Goal: Information Seeking & Learning: Learn about a topic

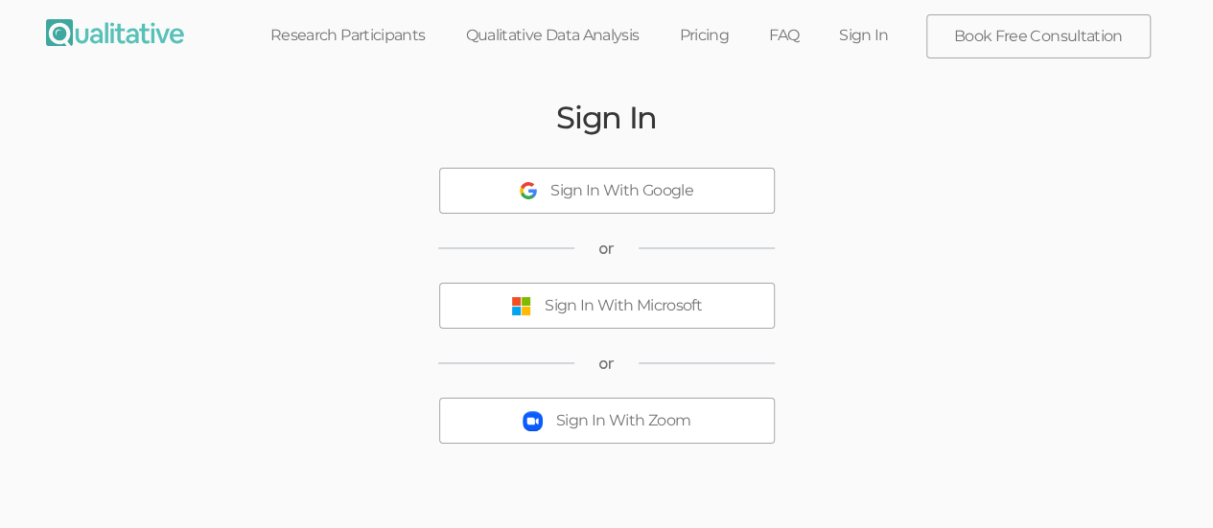
click at [658, 312] on div "Sign In With Microsoft" at bounding box center [623, 306] width 157 height 22
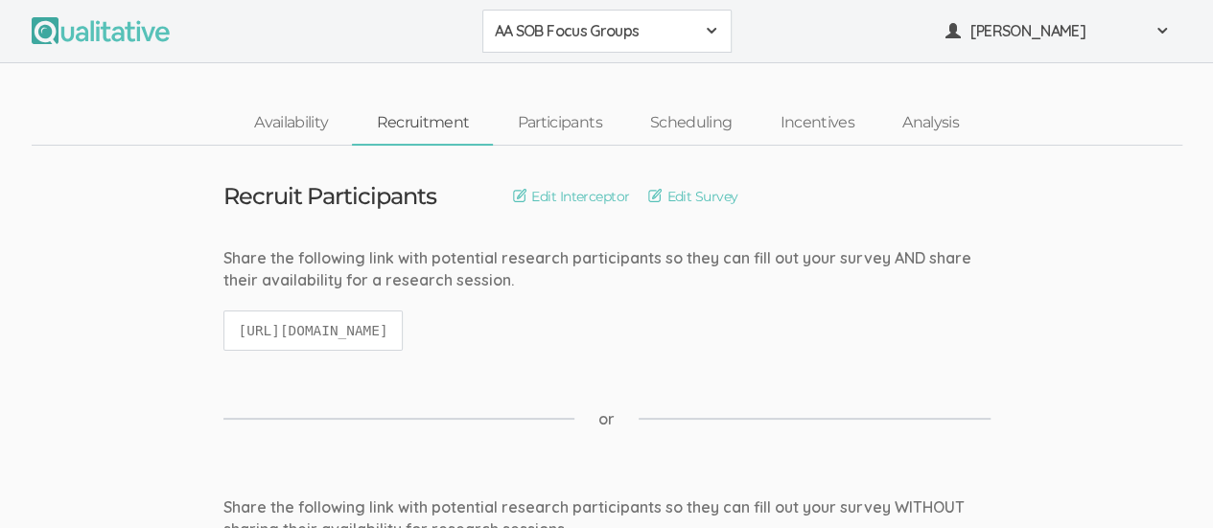
click at [713, 36] on span at bounding box center [711, 30] width 15 height 15
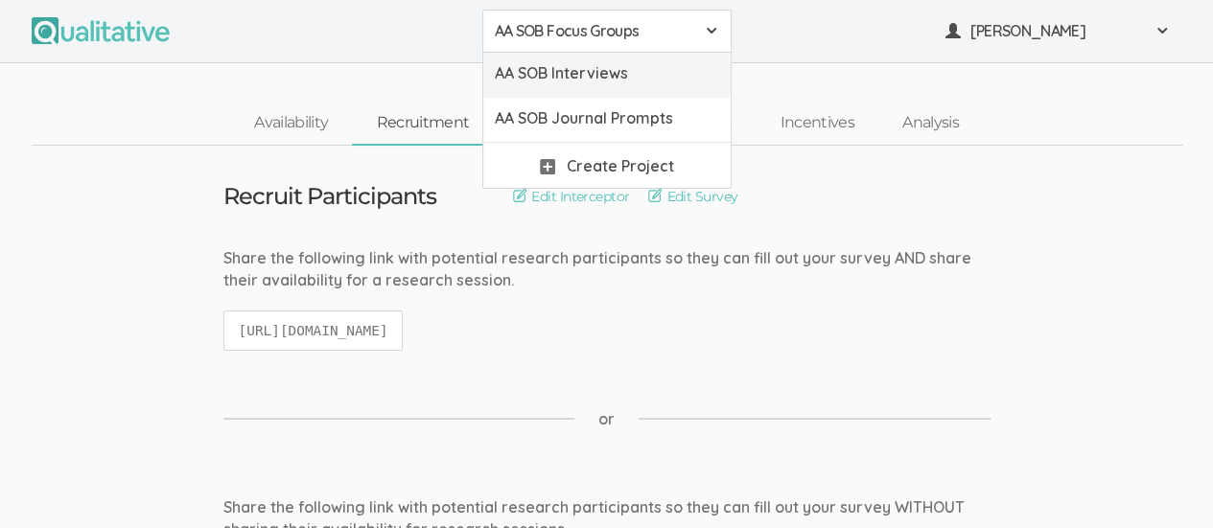
click at [655, 81] on span "AA SOB Interviews" at bounding box center [607, 73] width 224 height 22
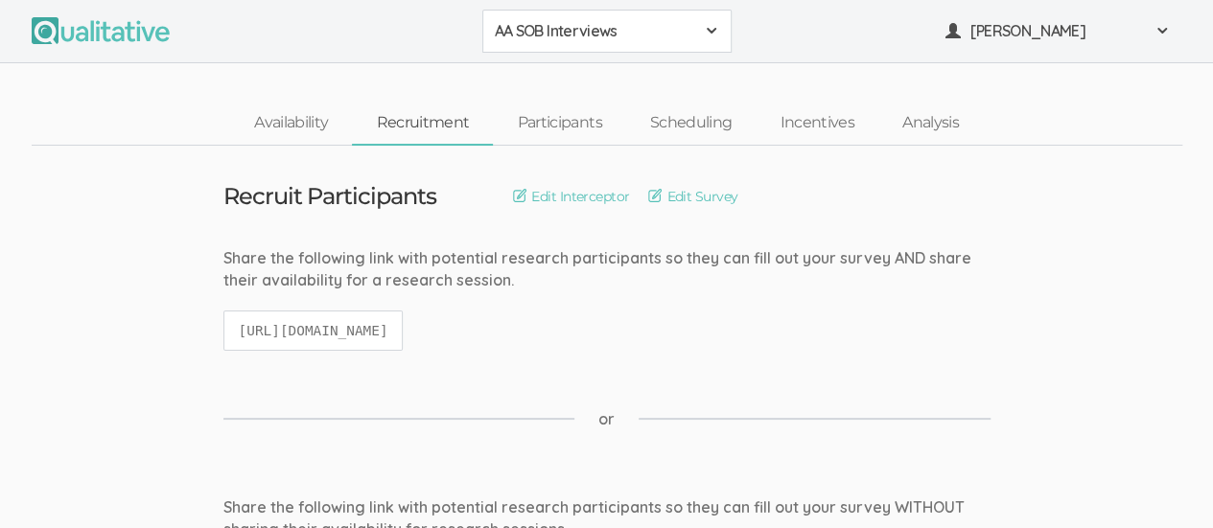
click at [507, 393] on div "or" at bounding box center [606, 419] width 767 height 98
click at [947, 116] on link "Analysis" at bounding box center [930, 123] width 104 height 41
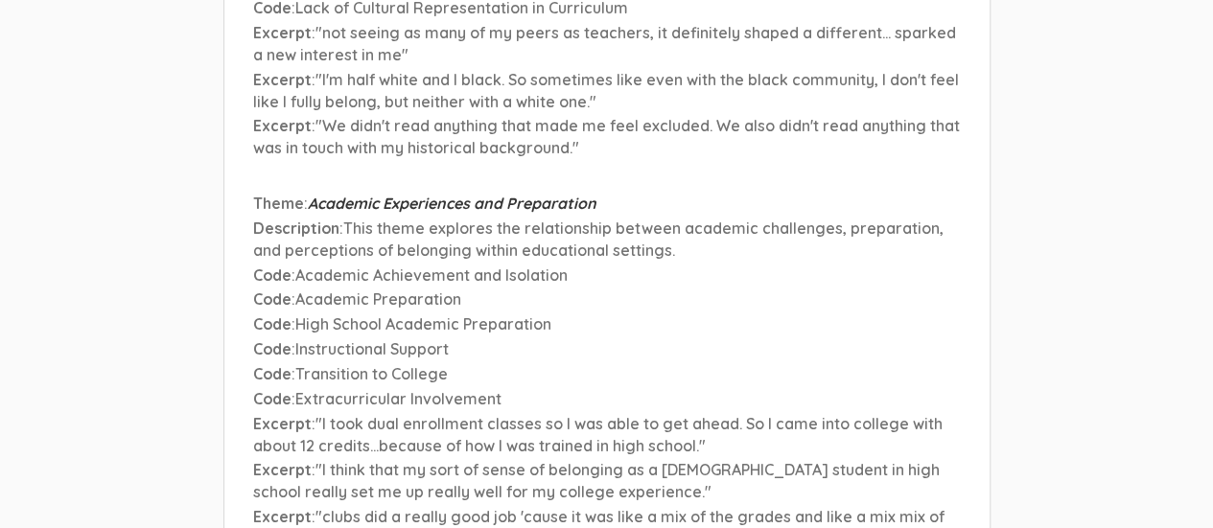
scroll to position [6949, 0]
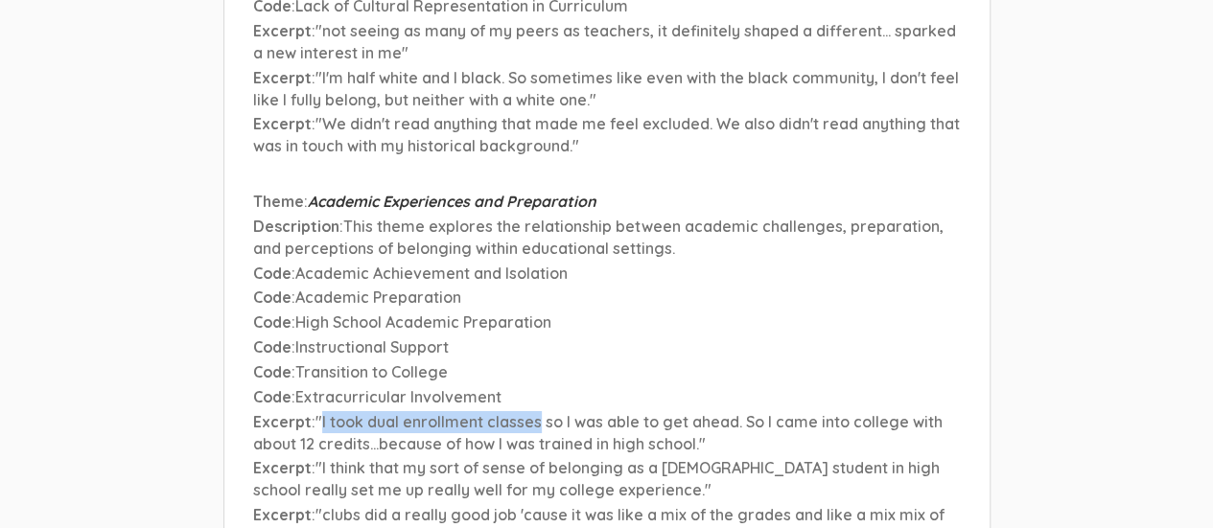
drag, startPoint x: 322, startPoint y: 288, endPoint x: 536, endPoint y: 294, distance: 213.9
click at [536, 412] on span ""I took dual enrollment classes so I was able to get ahead. So I came into coll…" at bounding box center [597, 432] width 689 height 41
copy span "I took dual enrollment classes"
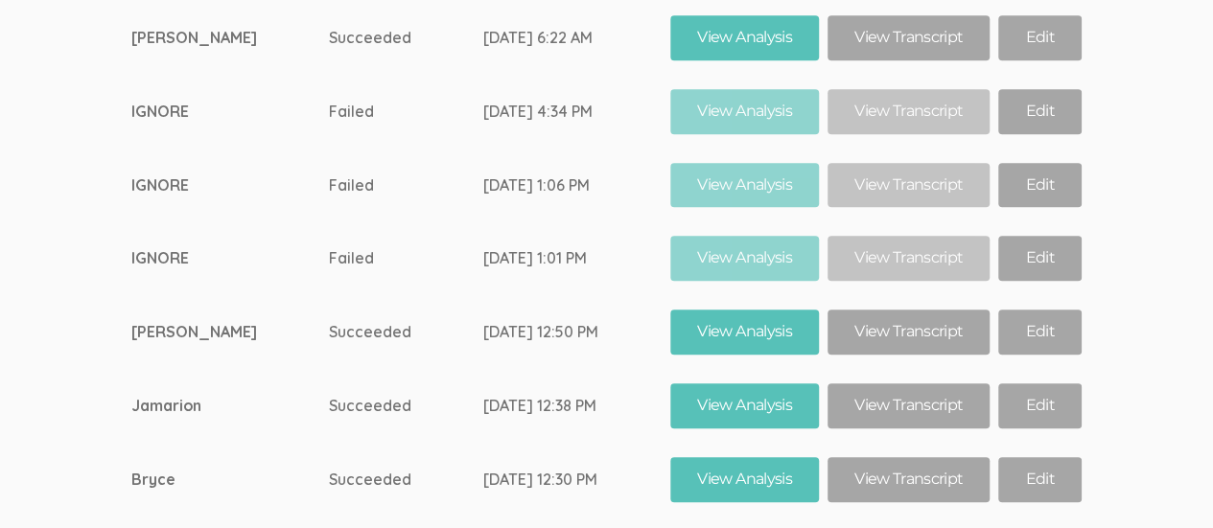
scroll to position [11768, 0]
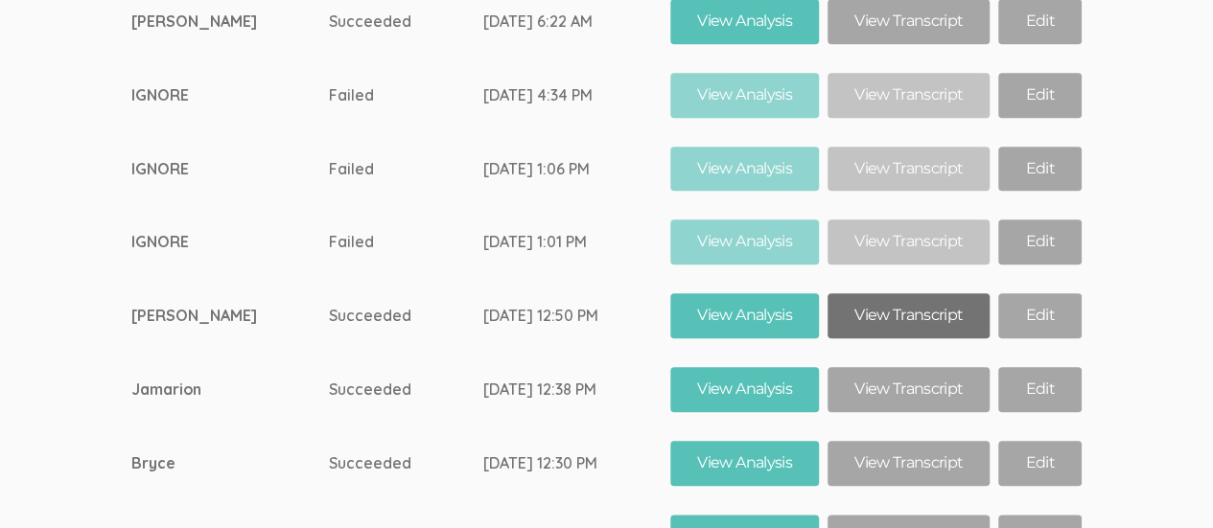
click at [907, 293] on link "View Transcript" at bounding box center [908, 315] width 162 height 45
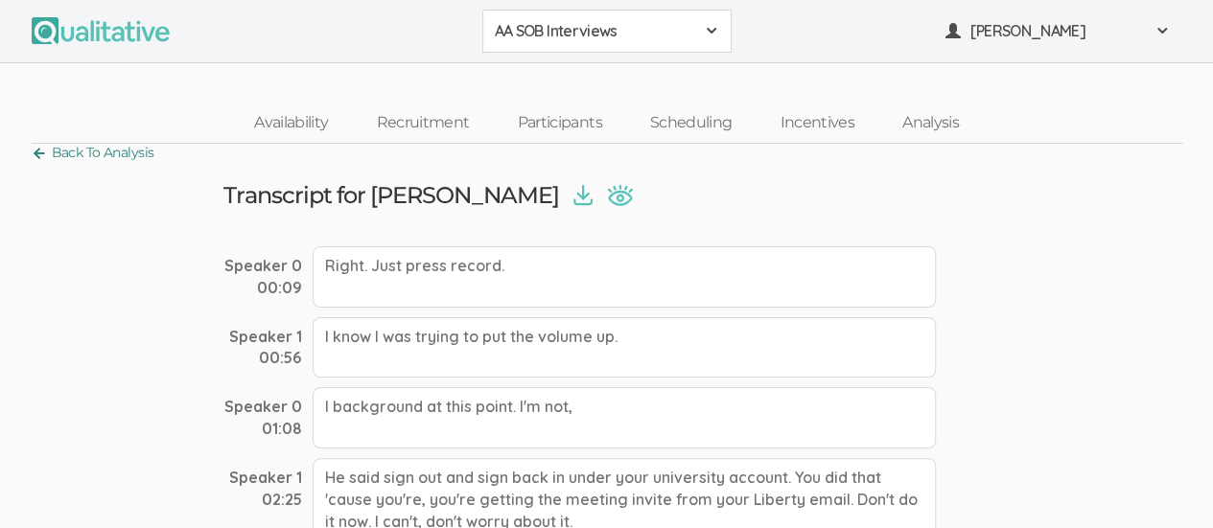
click at [40, 151] on link "Back To Analysis" at bounding box center [93, 153] width 123 height 26
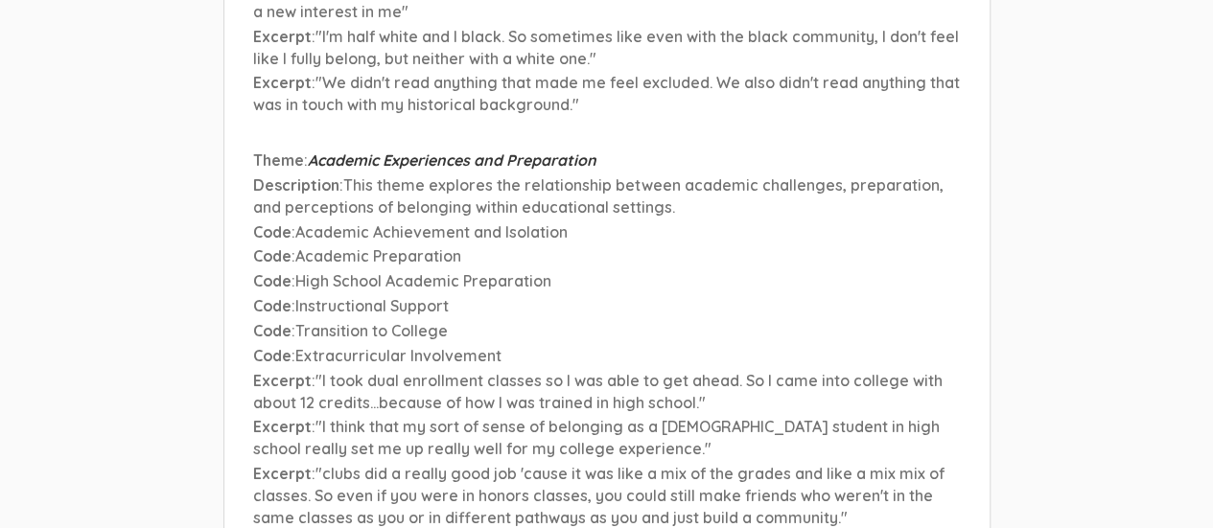
scroll to position [6995, 0]
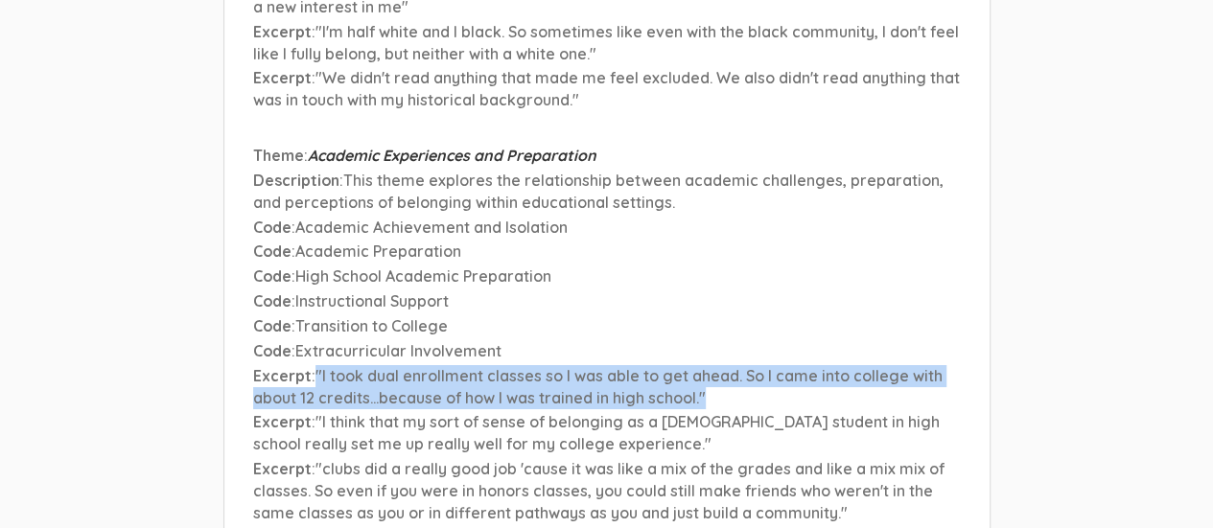
drag, startPoint x: 314, startPoint y: 242, endPoint x: 747, endPoint y: 264, distance: 432.9
click at [747, 365] on p "Excerpt : "I took dual enrollment classes so I was able to get ahead. So I came…" at bounding box center [607, 387] width 708 height 44
click at [633, 366] on span ""I took dual enrollment classes so I was able to get ahead. So I came into coll…" at bounding box center [597, 386] width 689 height 41
drag, startPoint x: 313, startPoint y: 241, endPoint x: 732, endPoint y: 263, distance: 419.5
click at [732, 365] on p "Excerpt : "I took dual enrollment classes so I was able to get ahead. So I came…" at bounding box center [607, 387] width 708 height 44
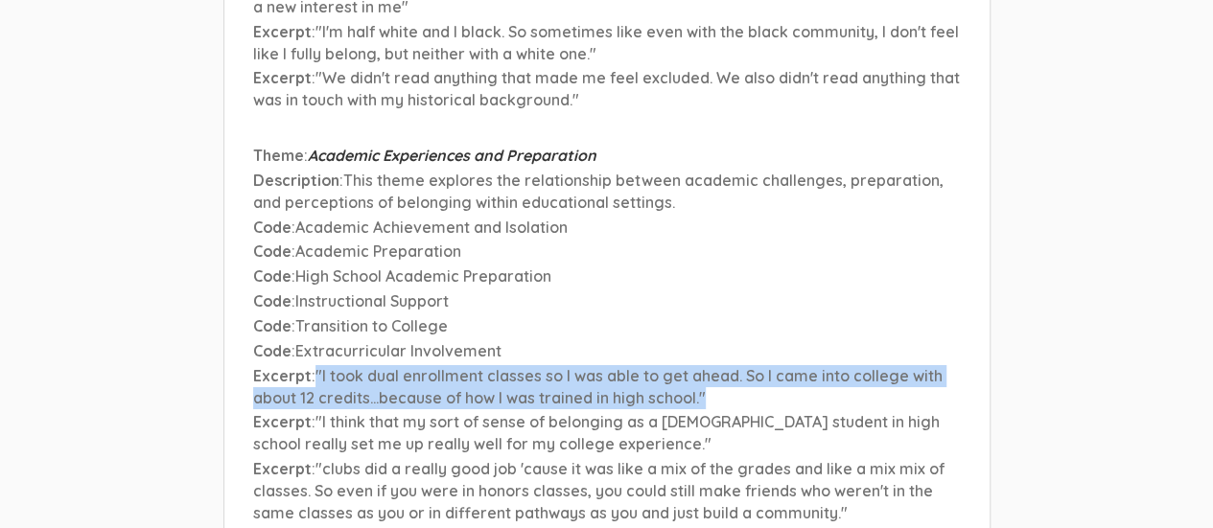
copy span ""I took dual enrollment classes so I was able to get ahead. So I came into coll…"
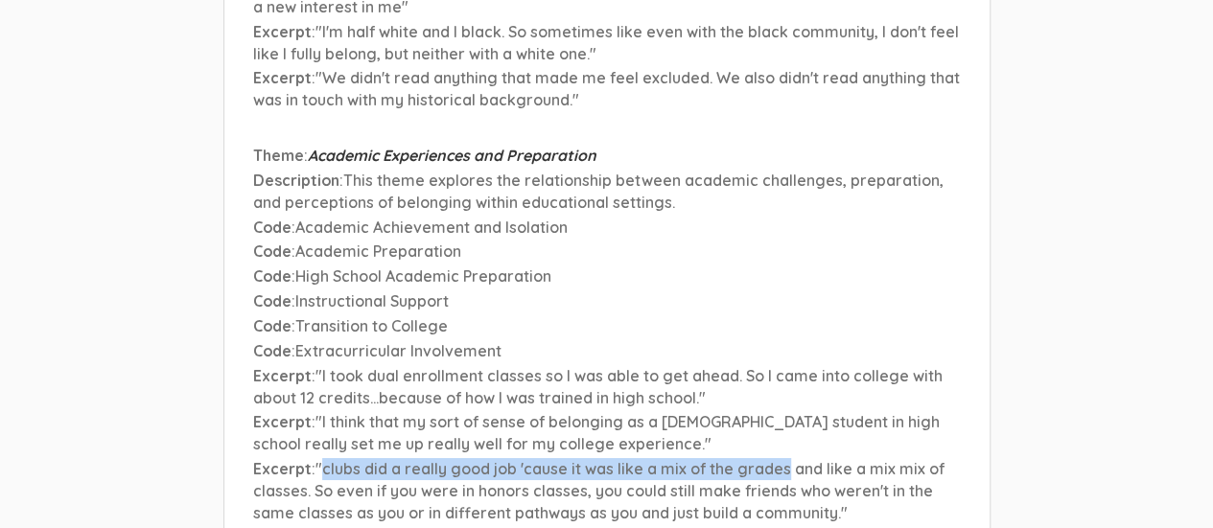
drag, startPoint x: 318, startPoint y: 336, endPoint x: 784, endPoint y: 341, distance: 466.0
click at [784, 459] on span ""clubs did a really good job 'cause it was like a mix of the grades and like a …" at bounding box center [598, 490] width 691 height 63
copy span "clubs did a really good job 'cause it was like a mix of the grades"
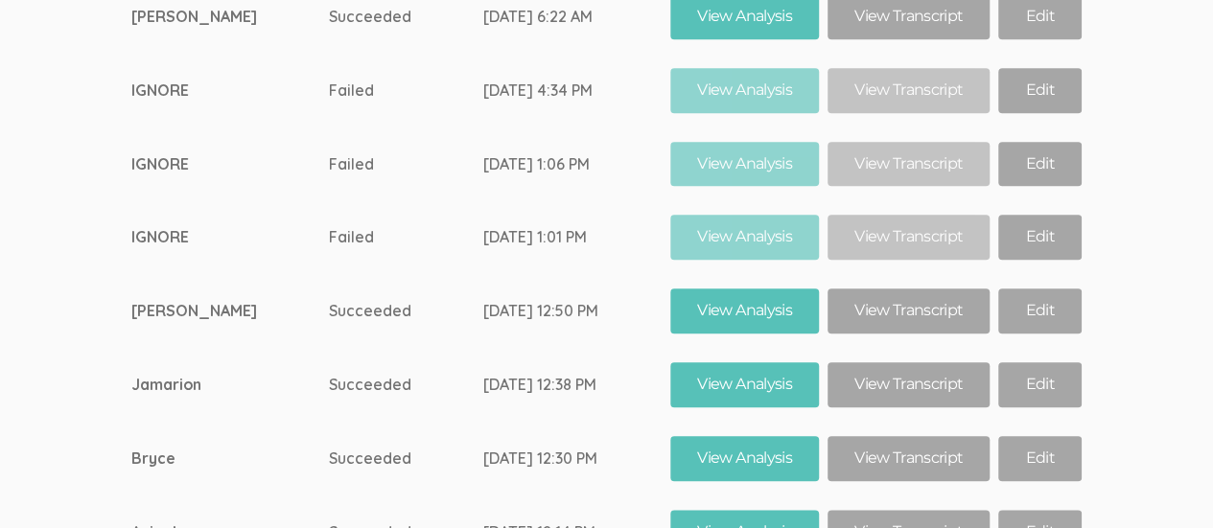
scroll to position [11854, 0]
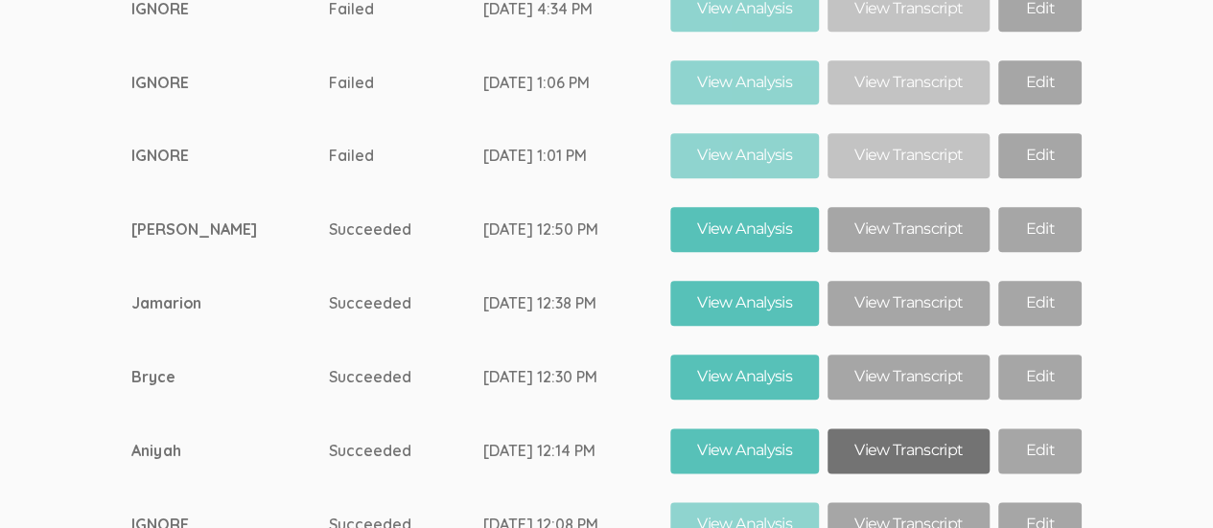
click at [889, 429] on link "View Transcript" at bounding box center [908, 451] width 162 height 45
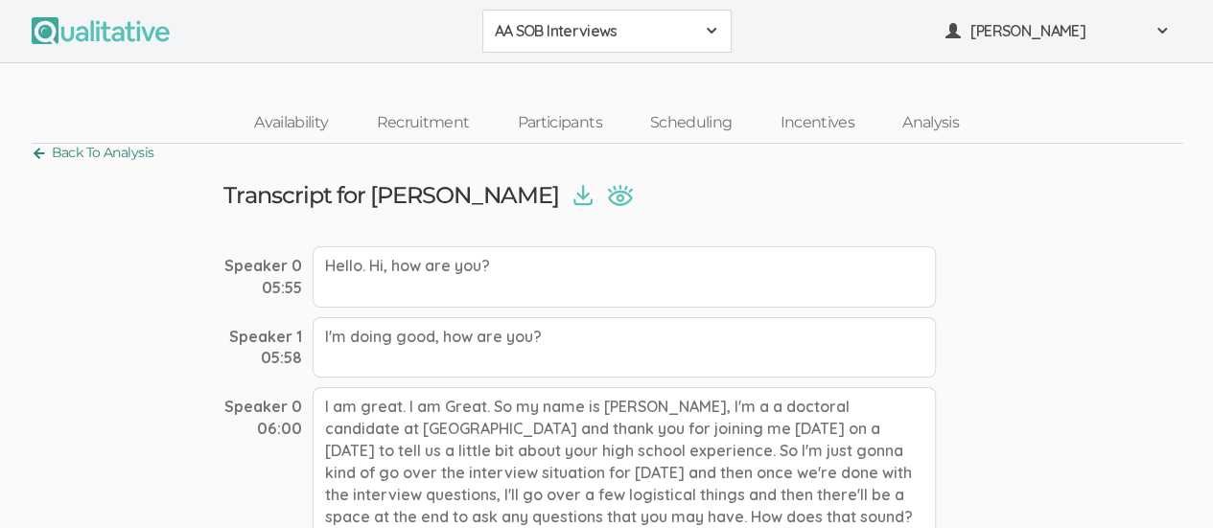
click at [36, 159] on link "Back To Analysis" at bounding box center [93, 153] width 123 height 26
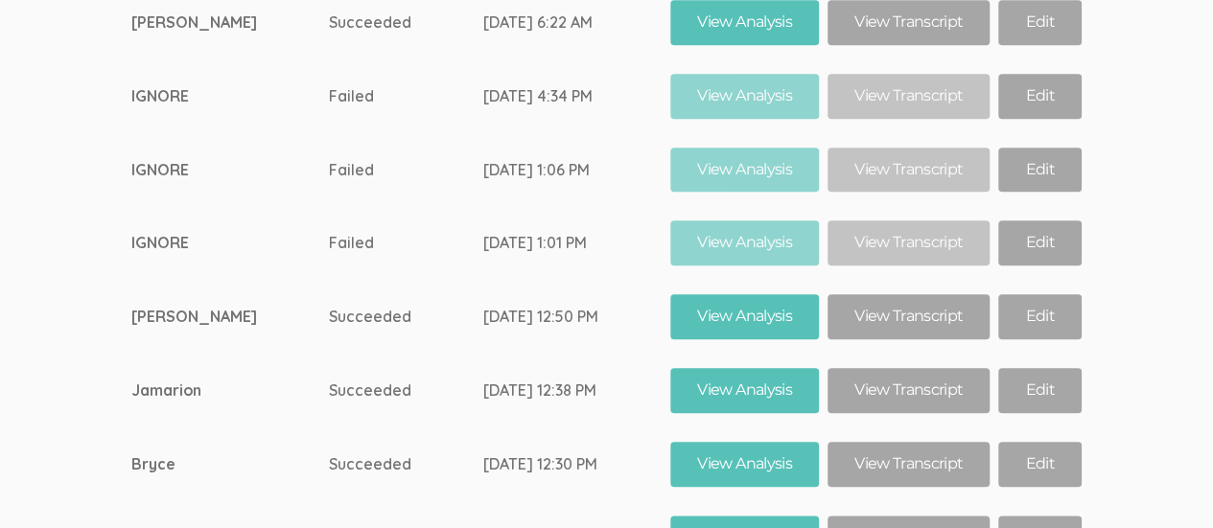
scroll to position [11765, 0]
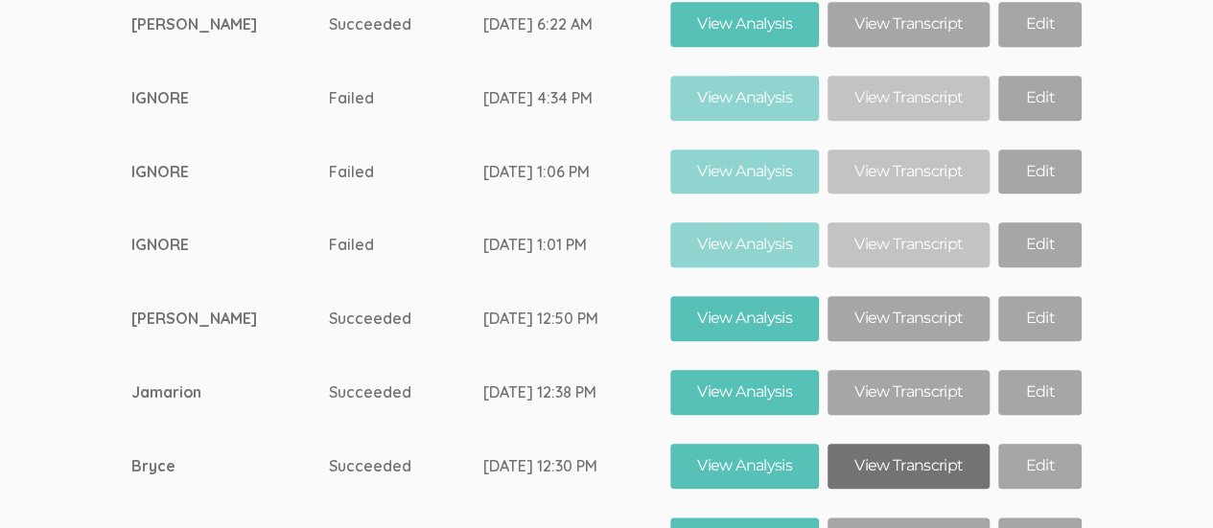
click at [903, 444] on link "View Transcript" at bounding box center [908, 466] width 162 height 45
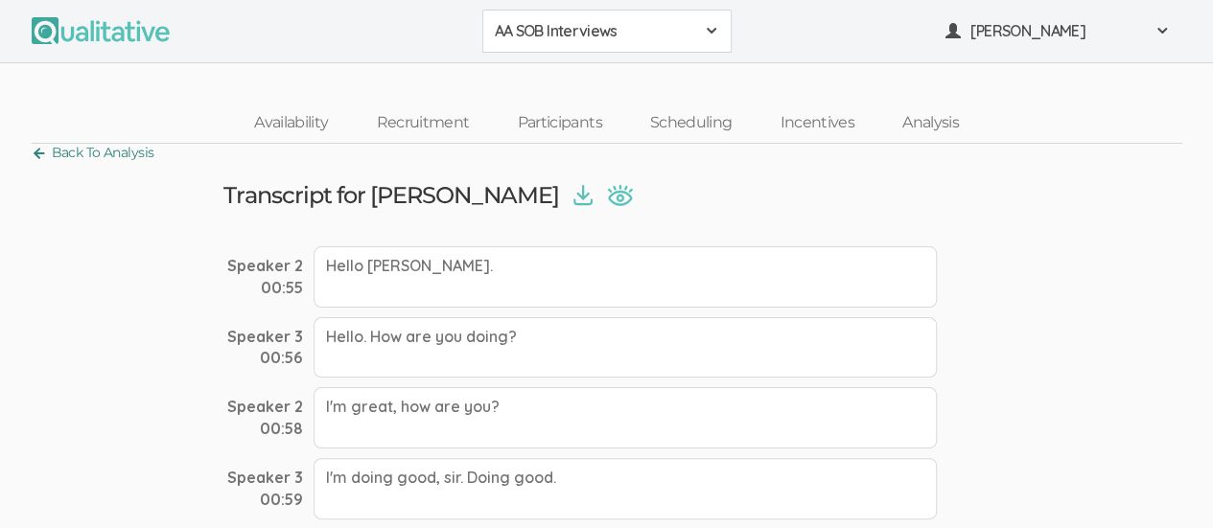
click at [40, 160] on link "Back To Analysis" at bounding box center [93, 153] width 123 height 26
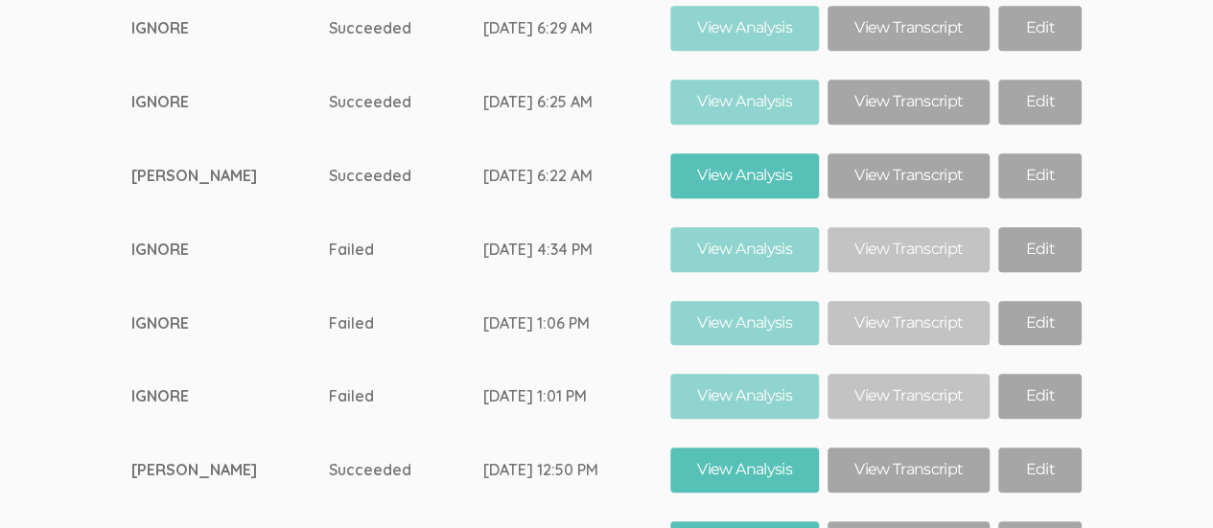
scroll to position [11608, 0]
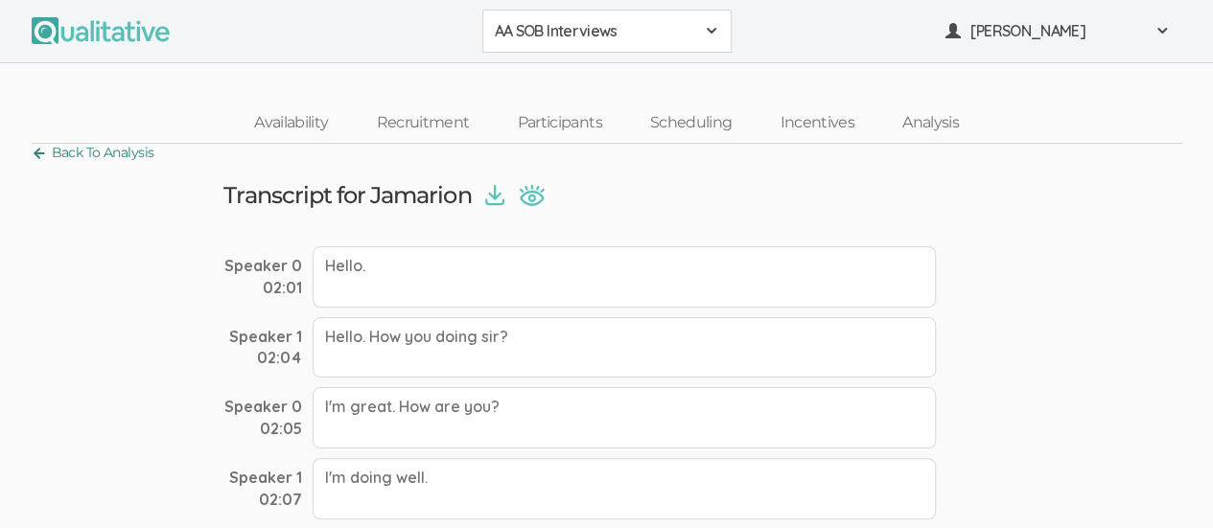
click at [33, 161] on link "Back To Analysis" at bounding box center [93, 153] width 123 height 26
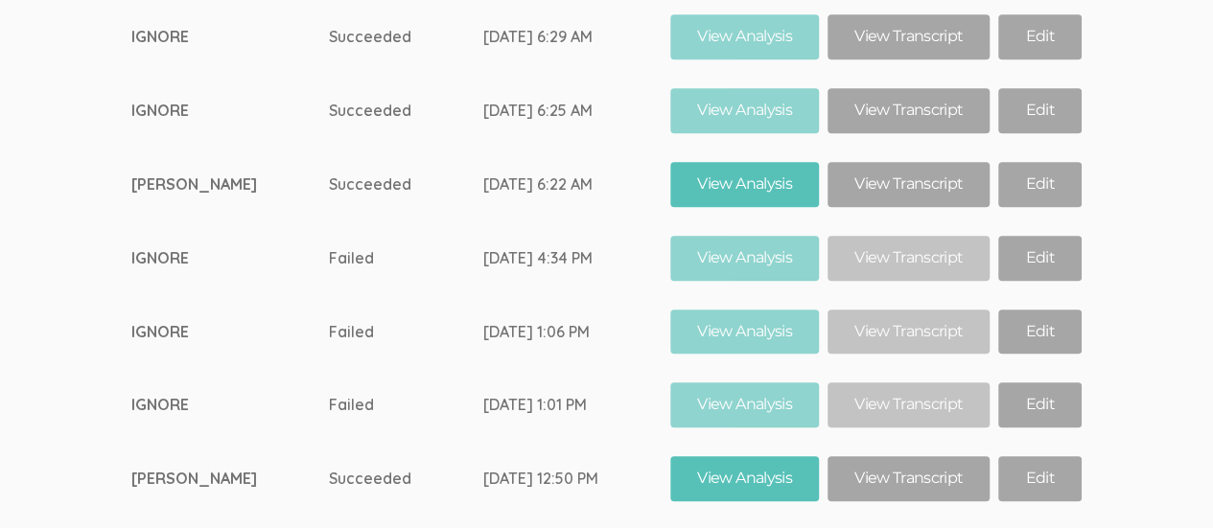
scroll to position [11604, 0]
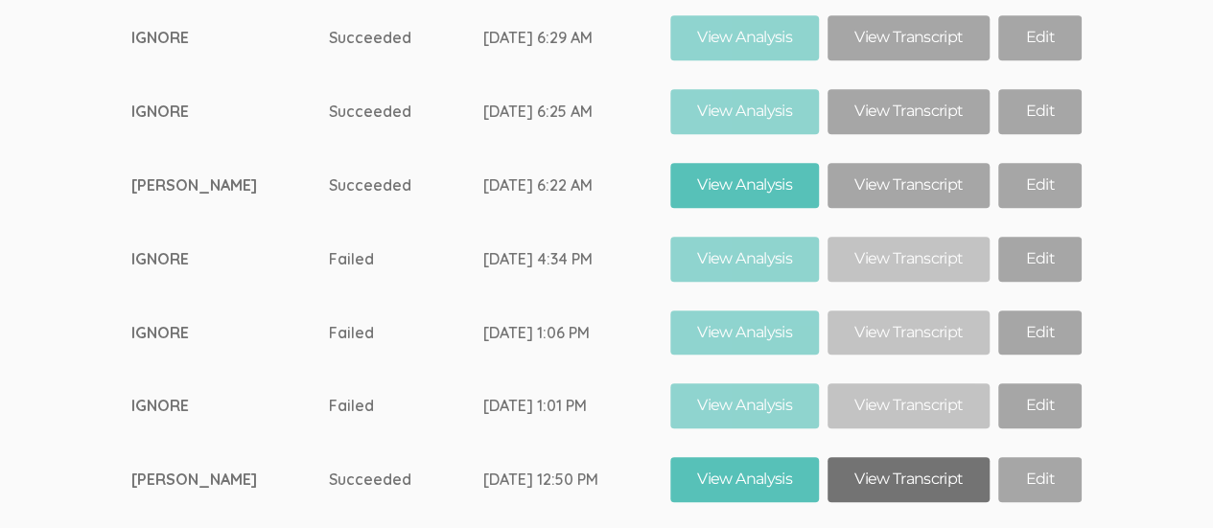
click at [901, 457] on link "View Transcript" at bounding box center [908, 479] width 162 height 45
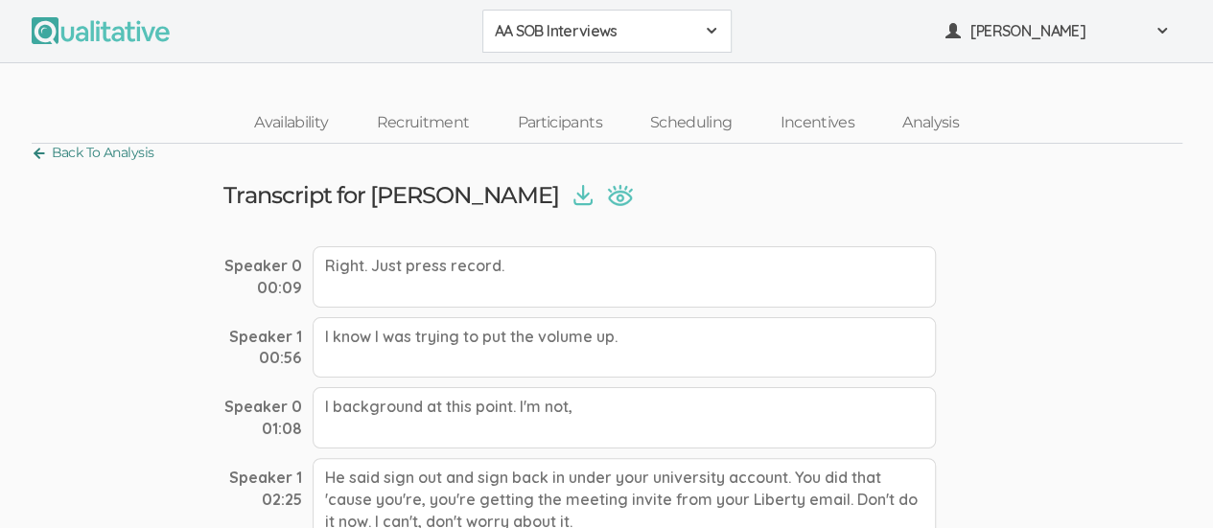
click at [35, 154] on link "Back To Analysis" at bounding box center [93, 153] width 123 height 26
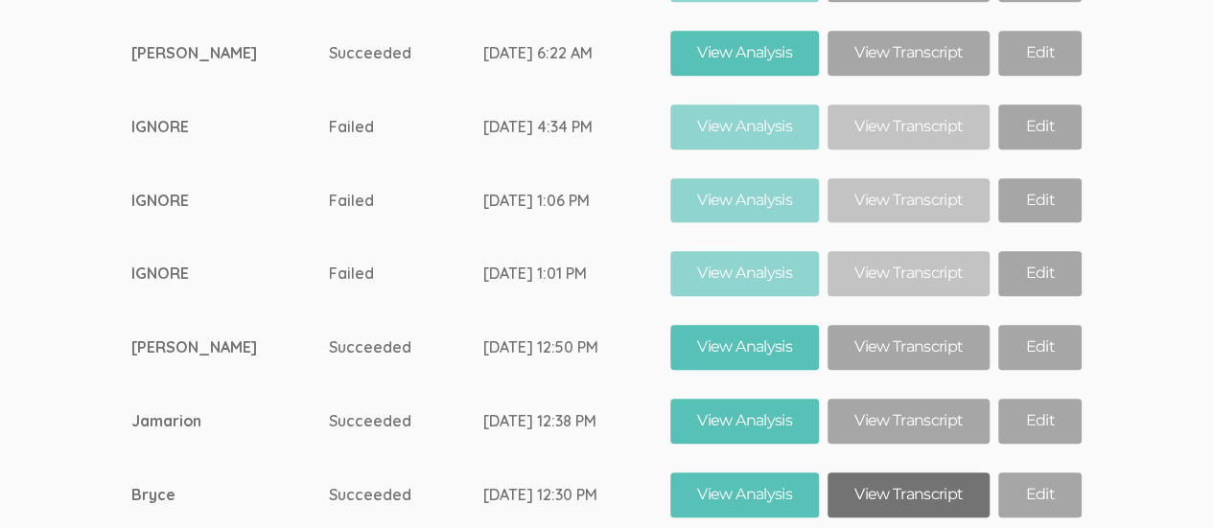
click at [893, 473] on link "View Transcript" at bounding box center [908, 495] width 162 height 45
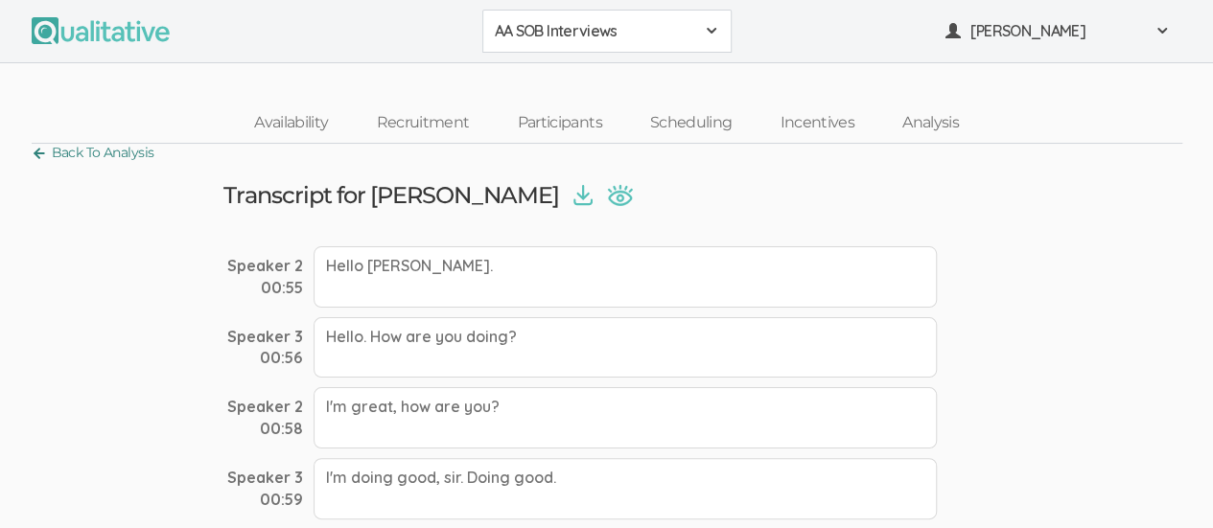
click at [34, 159] on link "Back To Analysis" at bounding box center [93, 153] width 123 height 26
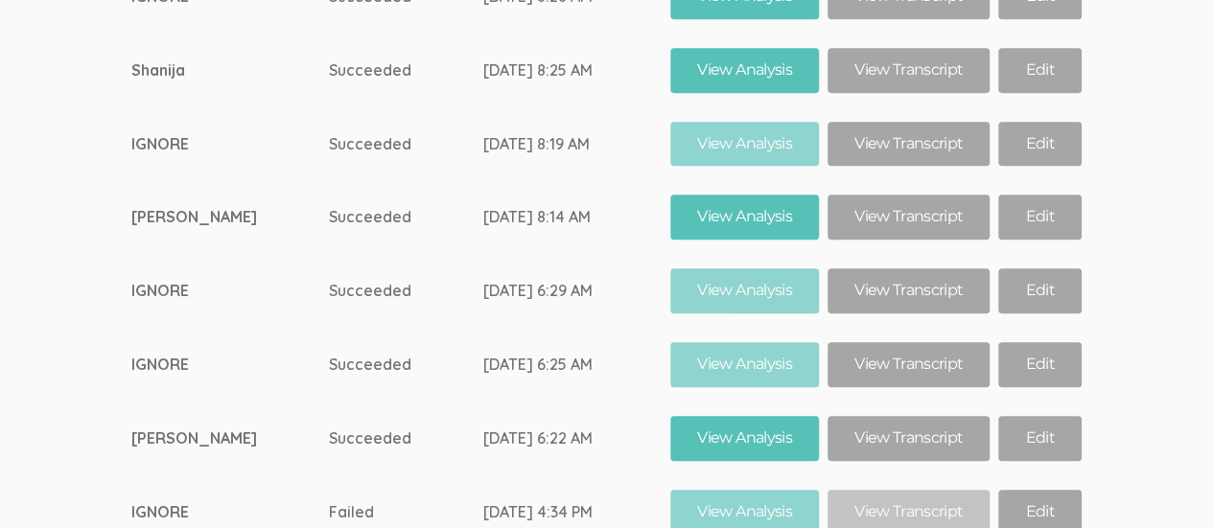
scroll to position [11326, 0]
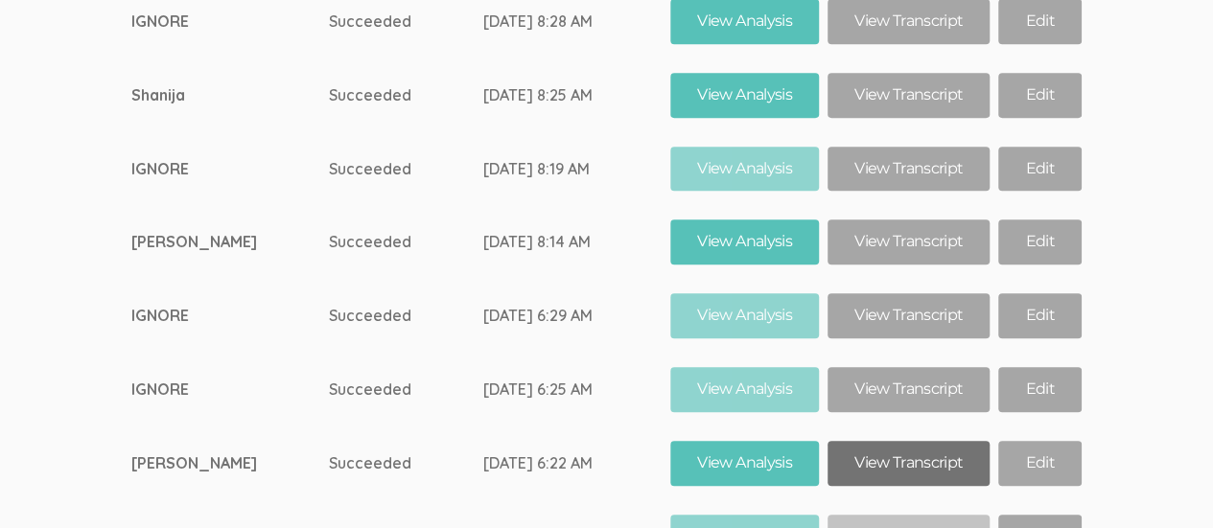
click at [904, 441] on link "View Transcript" at bounding box center [908, 463] width 162 height 45
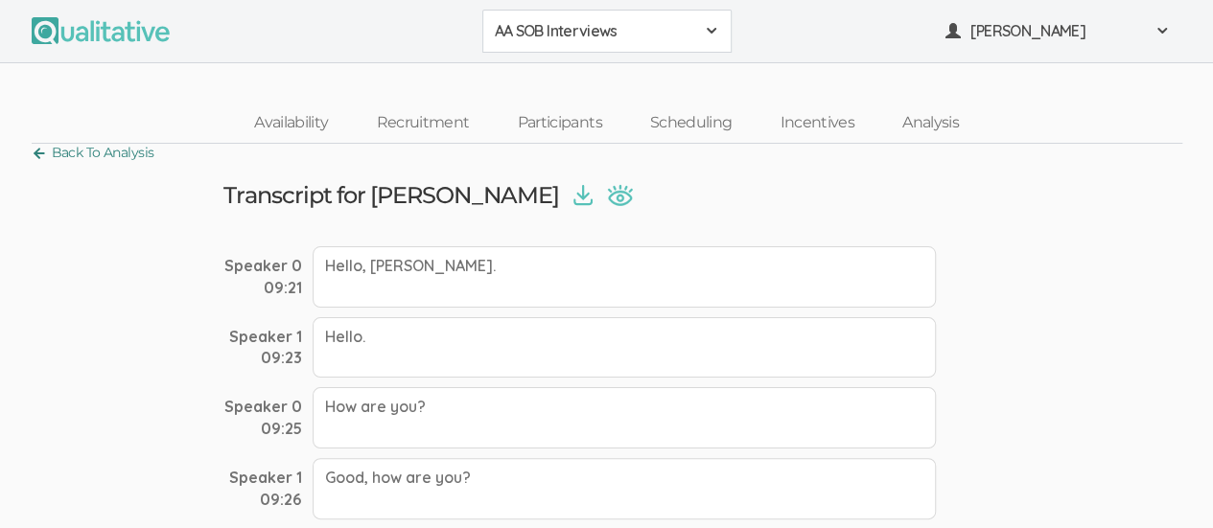
click at [41, 161] on link "Back To Analysis" at bounding box center [93, 153] width 123 height 26
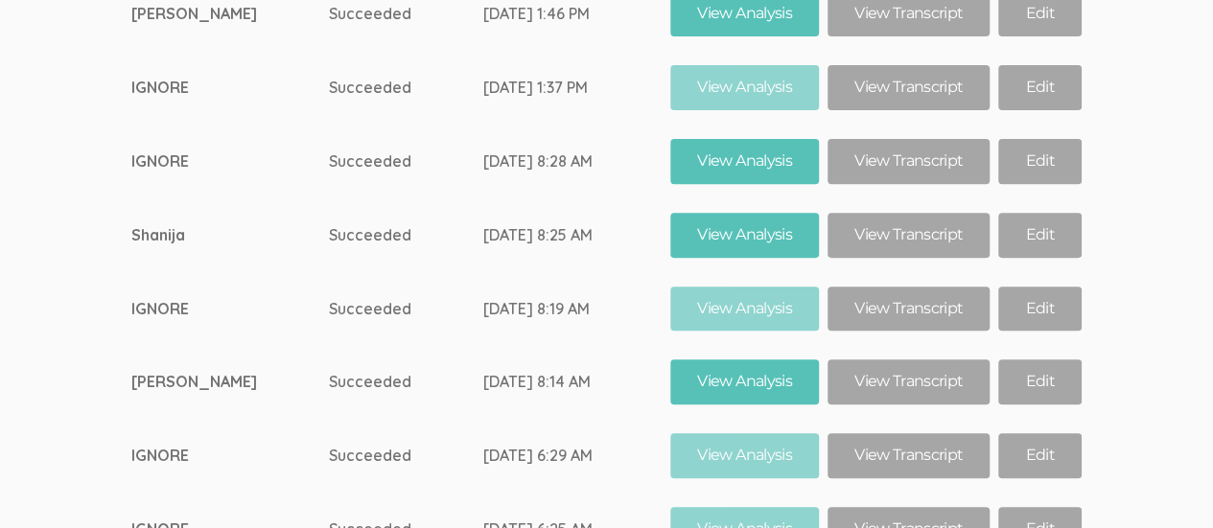
scroll to position [11211, 0]
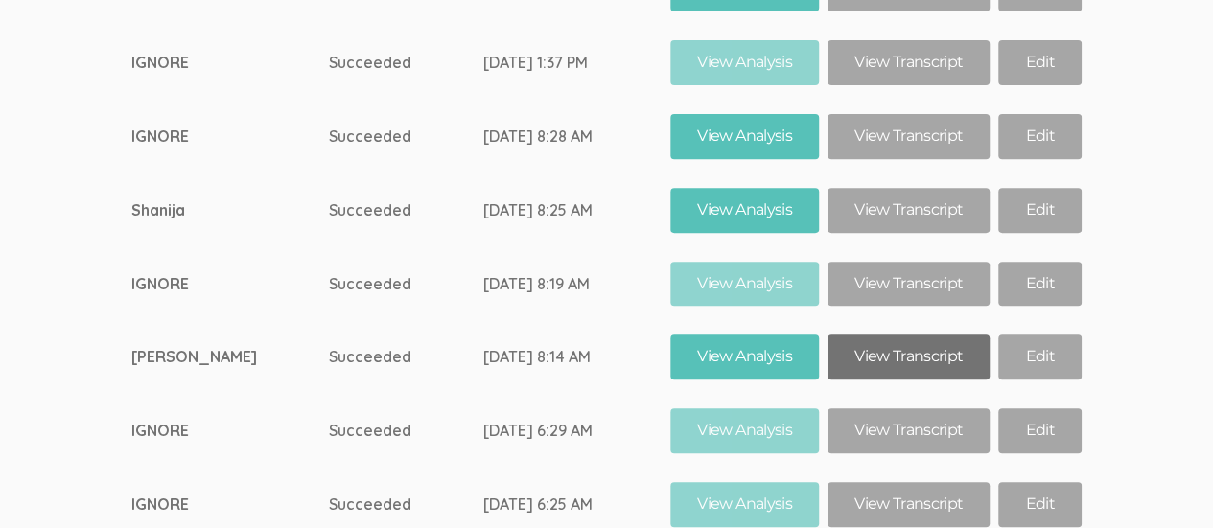
click at [915, 335] on link "View Transcript" at bounding box center [908, 357] width 162 height 45
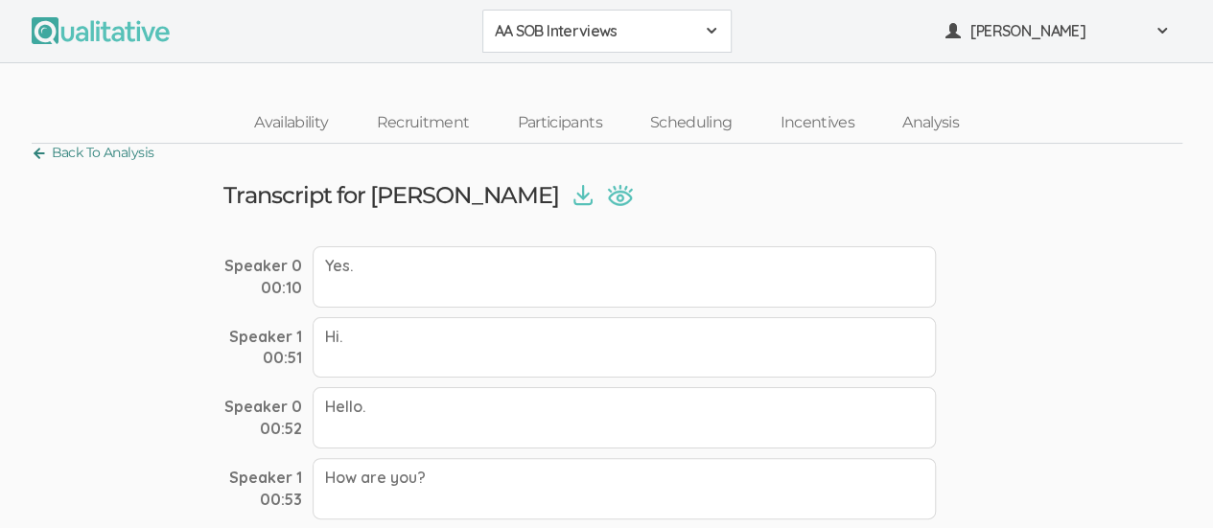
click at [35, 157] on link "Back To Analysis" at bounding box center [93, 153] width 123 height 26
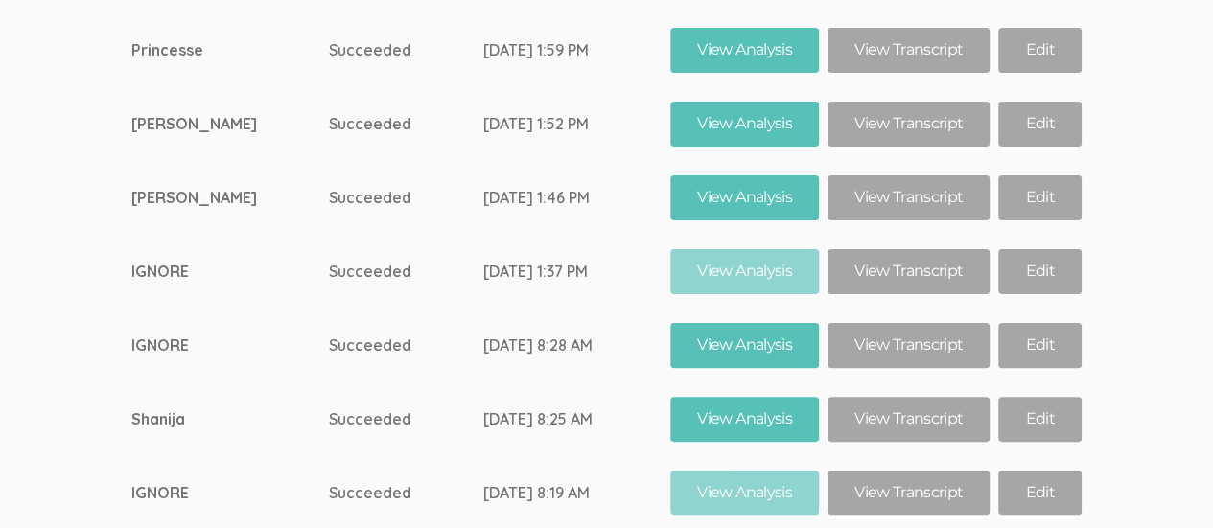
scroll to position [10985, 0]
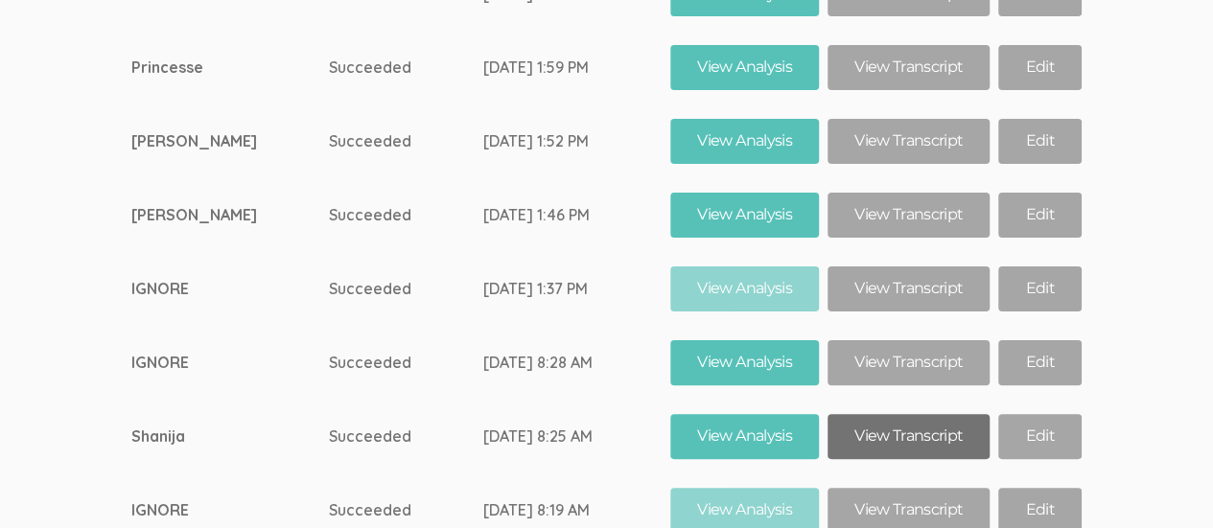
click at [905, 414] on link "View Transcript" at bounding box center [908, 436] width 162 height 45
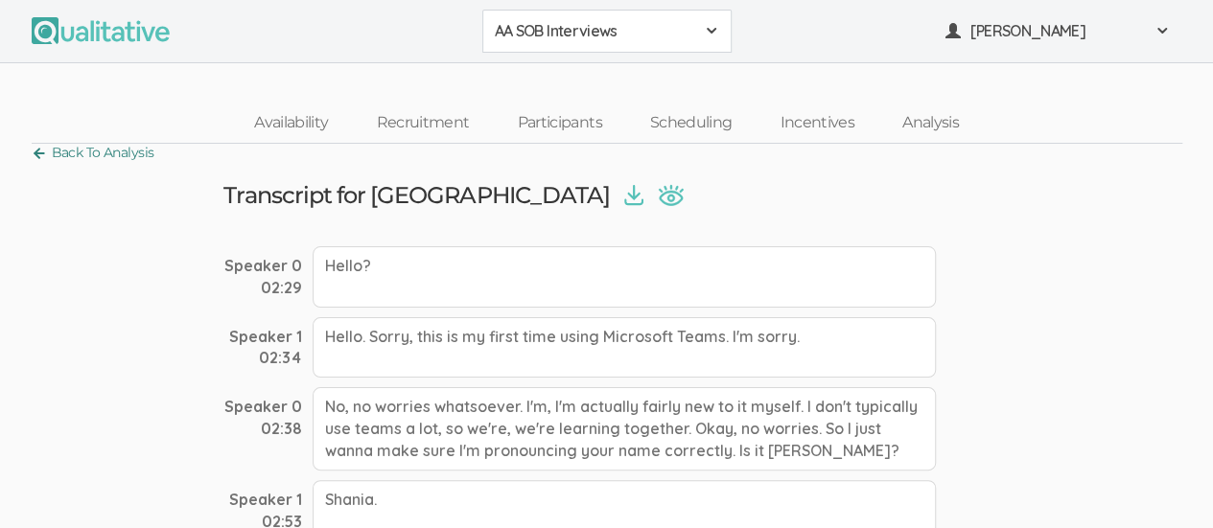
click at [33, 156] on link "Back To Analysis" at bounding box center [93, 153] width 123 height 26
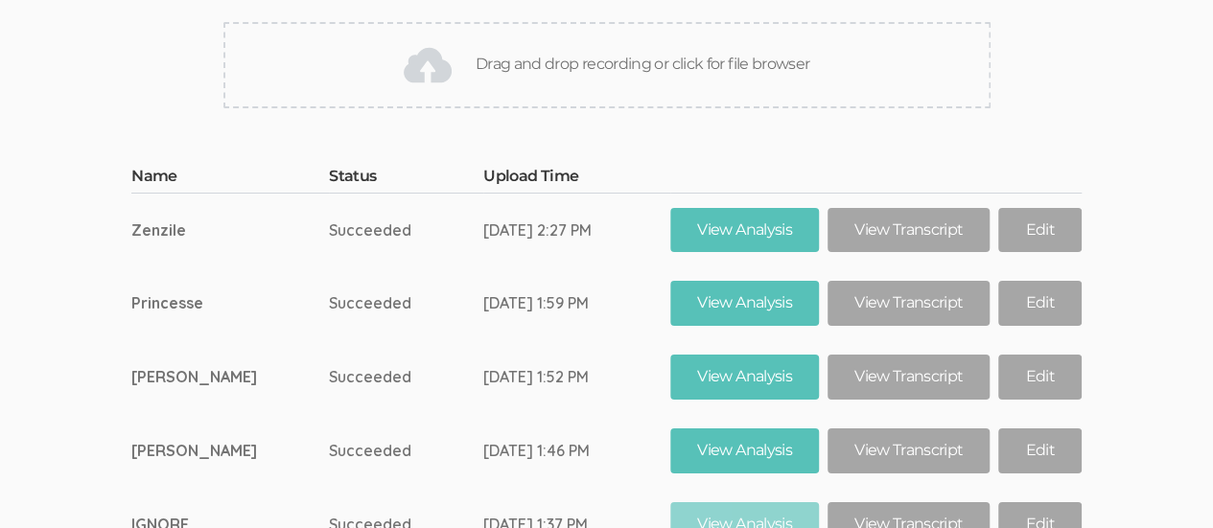
scroll to position [10743, 0]
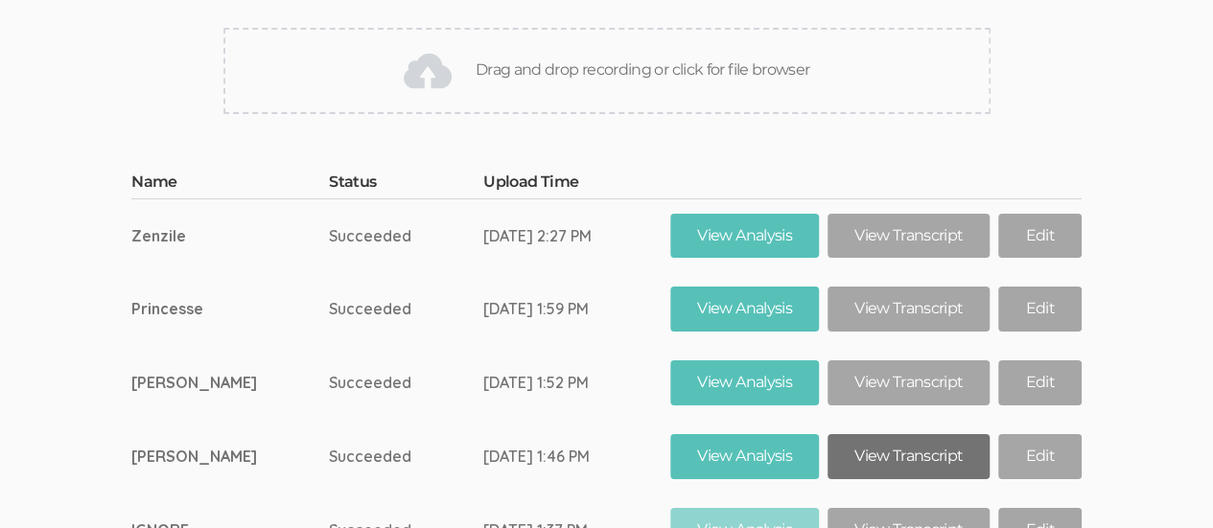
click at [894, 434] on link "View Transcript" at bounding box center [908, 456] width 162 height 45
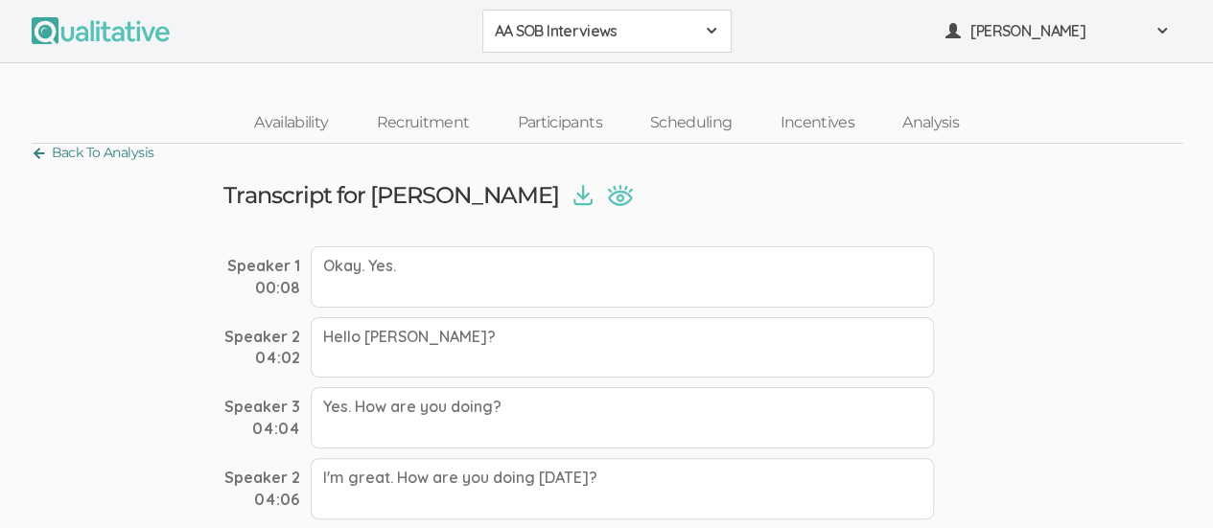
click at [32, 161] on link "Back To Analysis" at bounding box center [93, 153] width 123 height 26
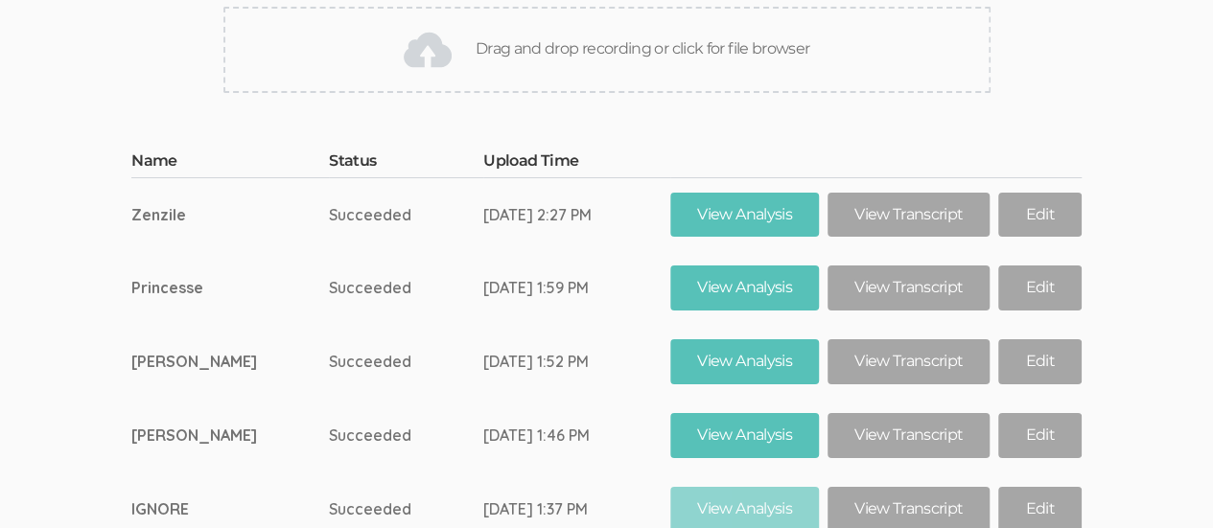
scroll to position [10762, 0]
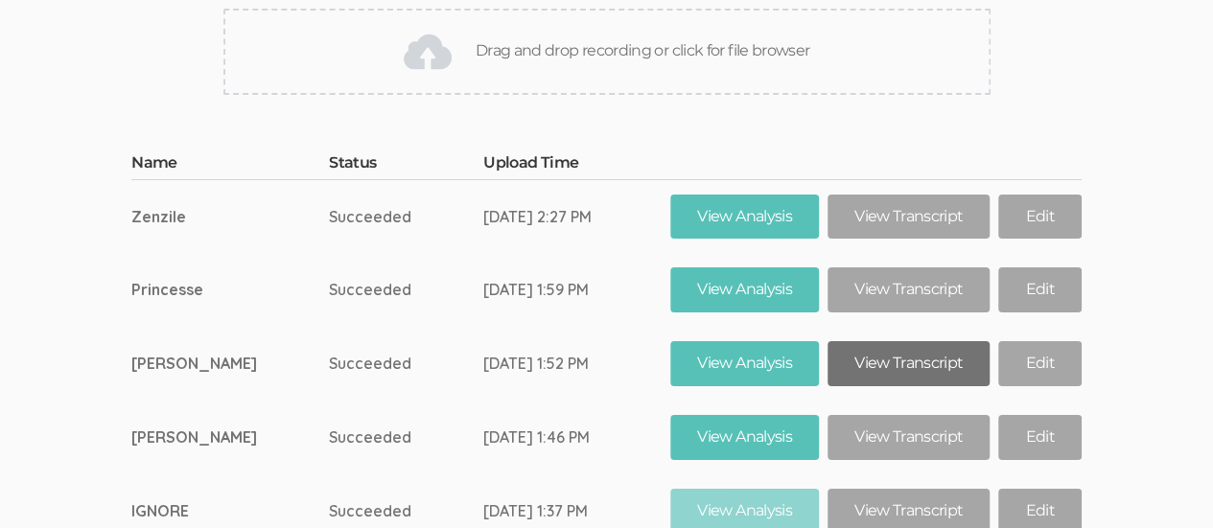
click at [903, 341] on link "View Transcript" at bounding box center [908, 363] width 162 height 45
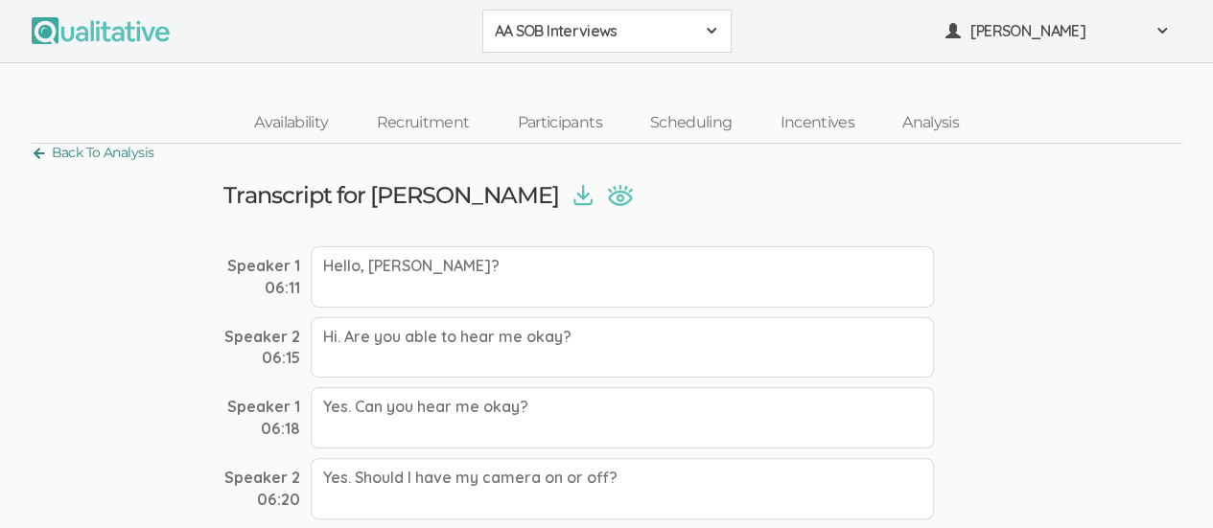
click at [36, 155] on link "Back To Analysis" at bounding box center [93, 153] width 123 height 26
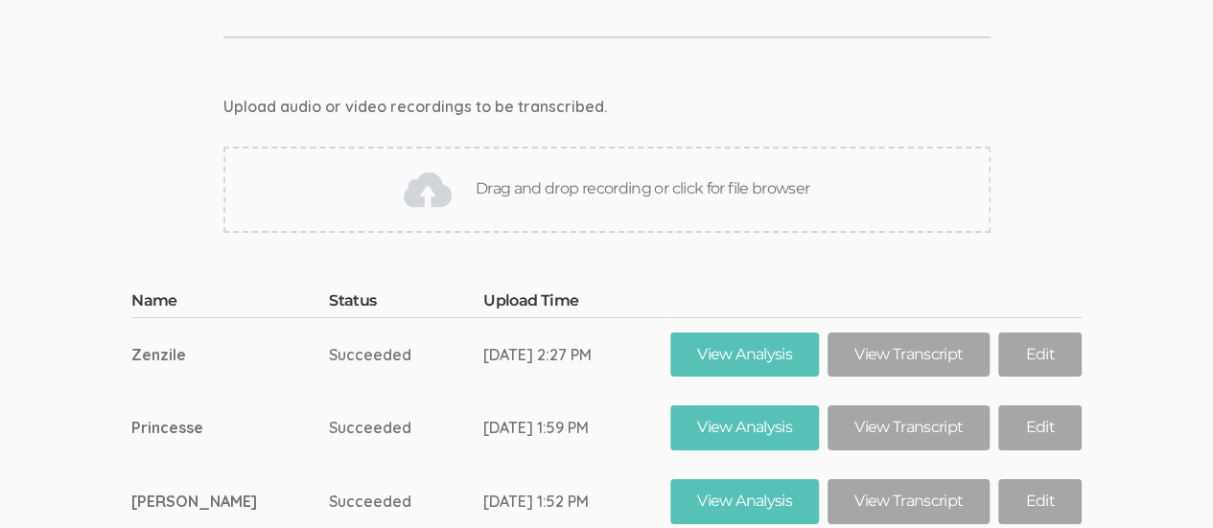
scroll to position [10609, 0]
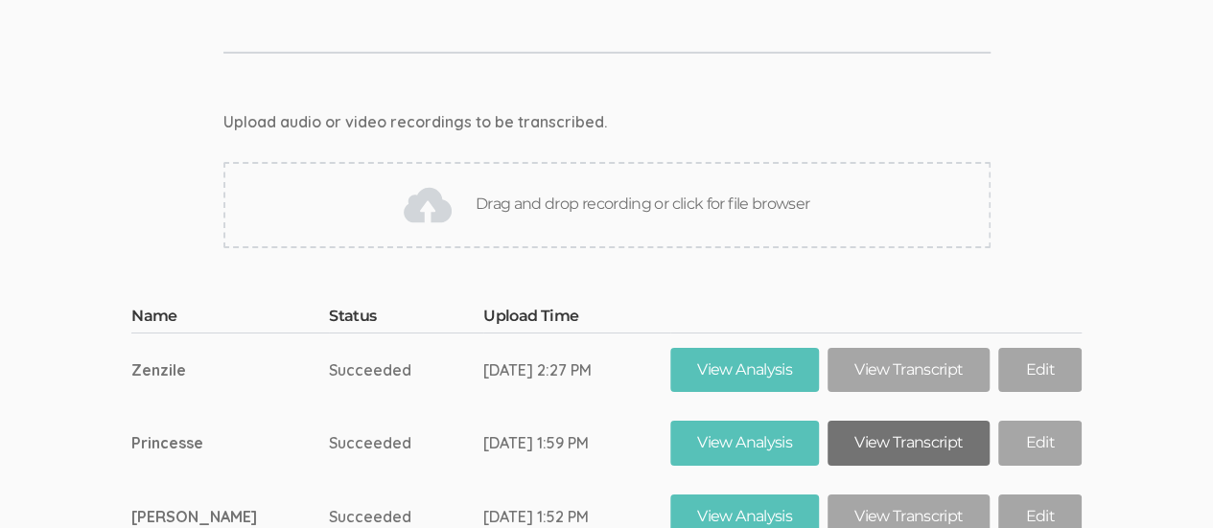
click at [904, 421] on link "View Transcript" at bounding box center [908, 443] width 162 height 45
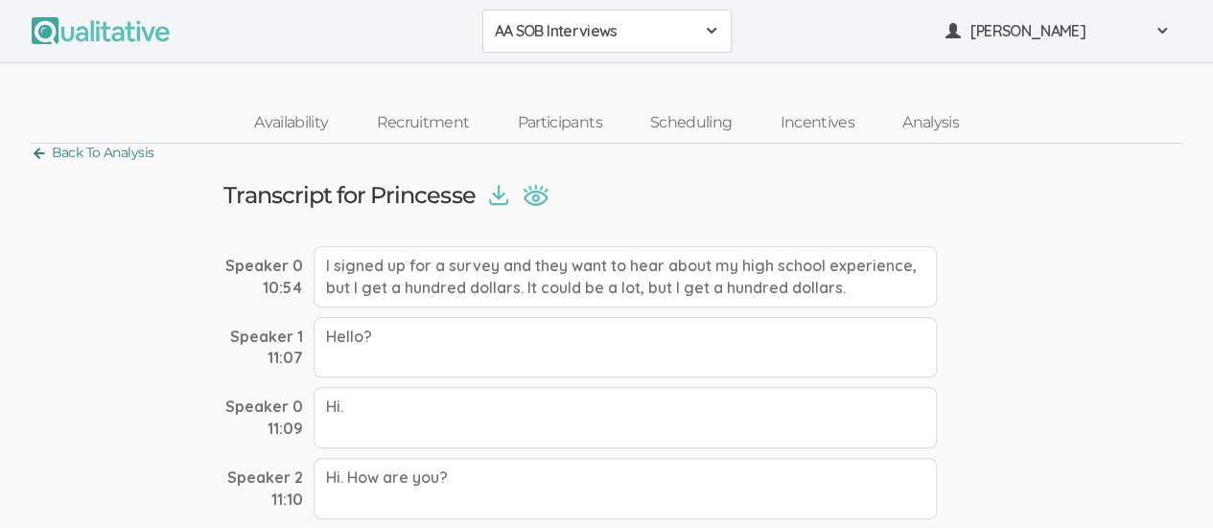
click at [33, 153] on link "Back To Analysis" at bounding box center [93, 153] width 123 height 26
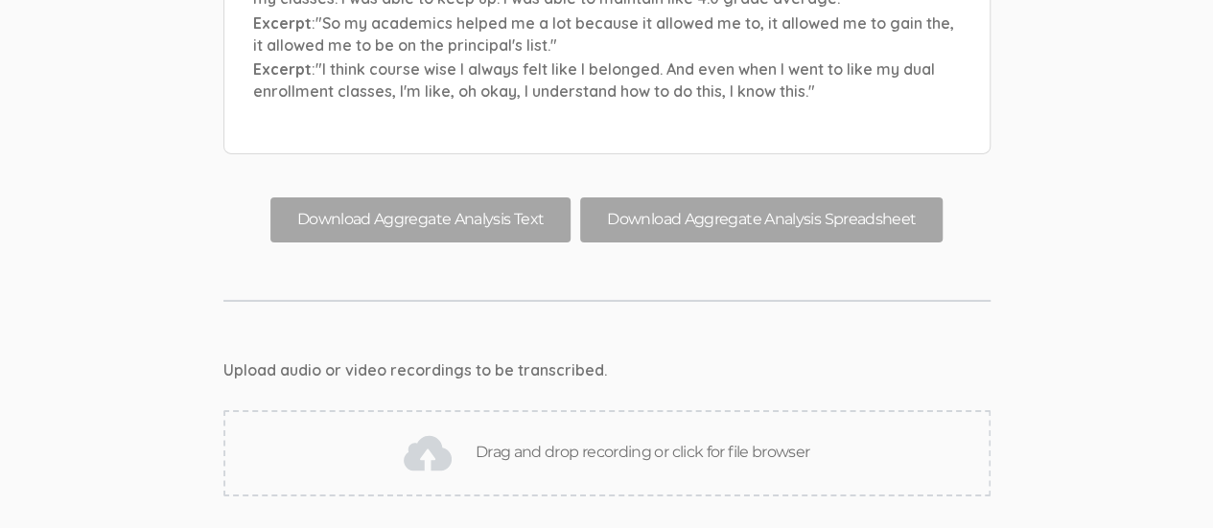
scroll to position [10390, 0]
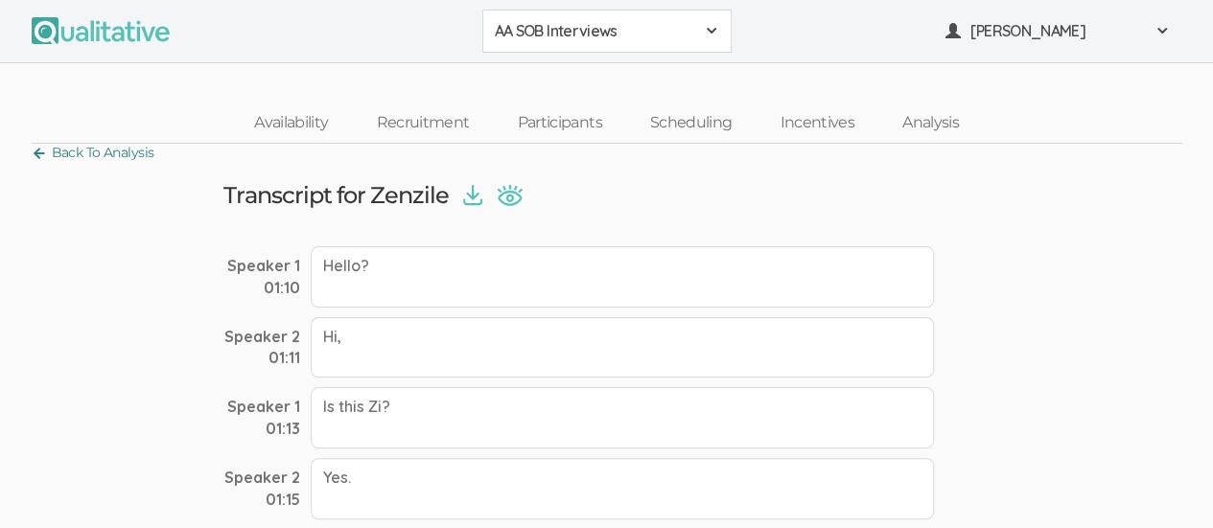
click at [36, 159] on link "Back To Analysis" at bounding box center [93, 153] width 123 height 26
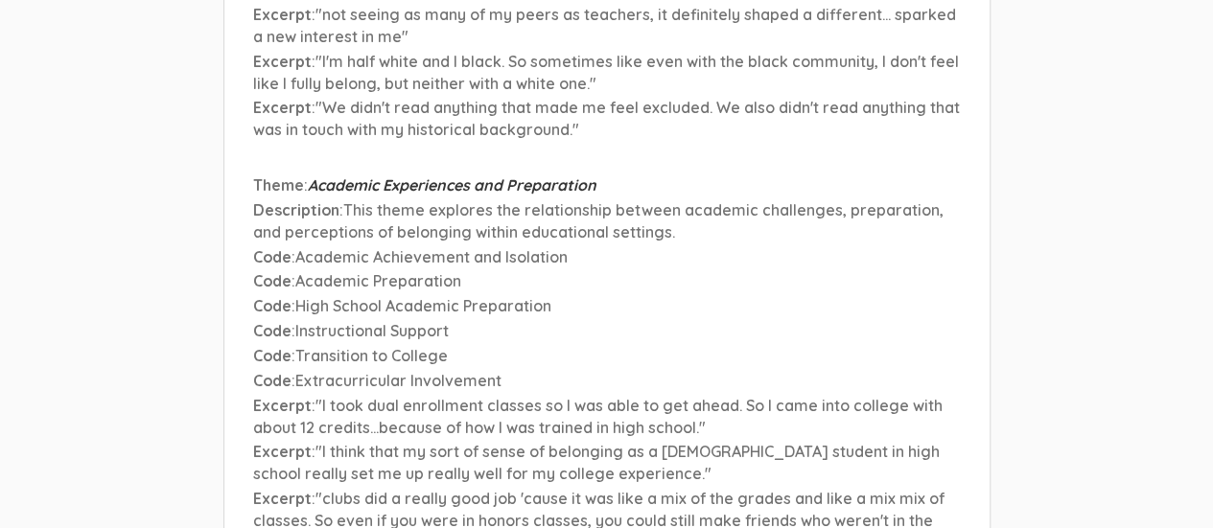
scroll to position [6964, 0]
click at [324, 491] on span ""clubs did a really good job 'cause it was like a mix of the grades and like a …" at bounding box center [598, 522] width 691 height 63
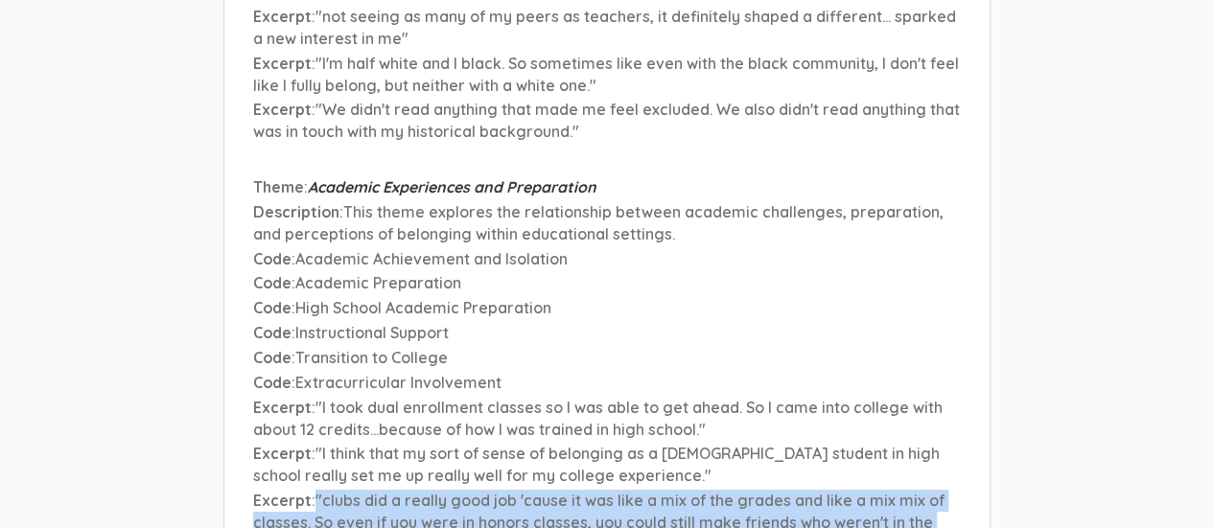
drag, startPoint x: 315, startPoint y: 363, endPoint x: 928, endPoint y: 436, distance: 616.9
copy span ""clubs did a really good job 'cause it was like a mix of the grades and like a …"
